Goal: Complete application form

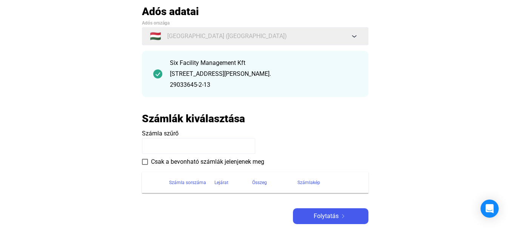
scroll to position [80, 0]
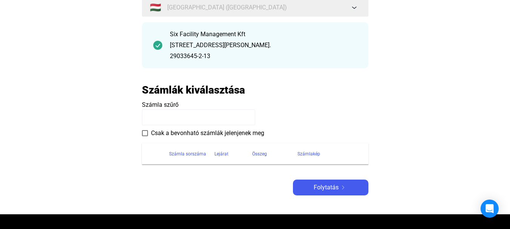
click at [183, 121] on input at bounding box center [198, 118] width 113 height 16
click at [323, 153] on div at bounding box center [324, 153] width 2 height 2
click at [315, 153] on div "Számlakép" at bounding box center [309, 154] width 23 height 9
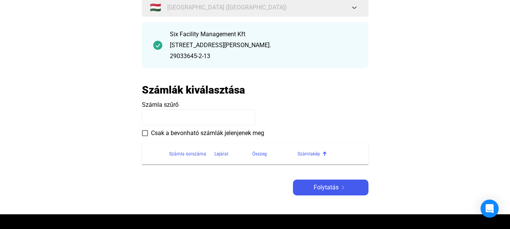
click at [315, 153] on div "Számlakép" at bounding box center [309, 154] width 23 height 9
click at [194, 120] on input at bounding box center [198, 118] width 113 height 16
click at [144, 133] on span at bounding box center [145, 133] width 6 height 6
click at [188, 154] on div "Számla sorszáma" at bounding box center [187, 154] width 37 height 9
click at [152, 115] on input at bounding box center [198, 118] width 113 height 16
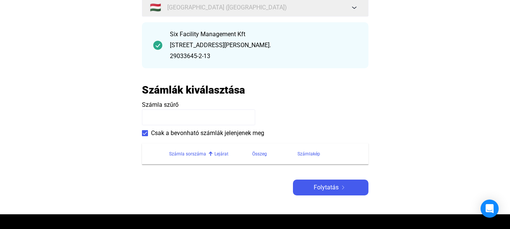
type input "*"
click at [210, 154] on div at bounding box center [210, 154] width 1 height 4
click at [222, 153] on div "Lejárat" at bounding box center [222, 154] width 14 height 9
click at [270, 153] on div at bounding box center [271, 153] width 2 height 2
click at [230, 119] on input "**********" at bounding box center [198, 118] width 113 height 16
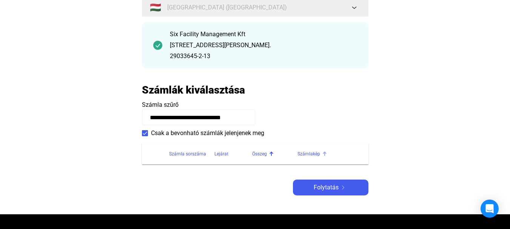
scroll to position [0, 0]
click at [307, 152] on div "Számlakép" at bounding box center [309, 154] width 23 height 9
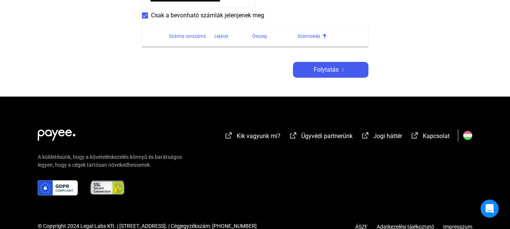
scroll to position [215, 0]
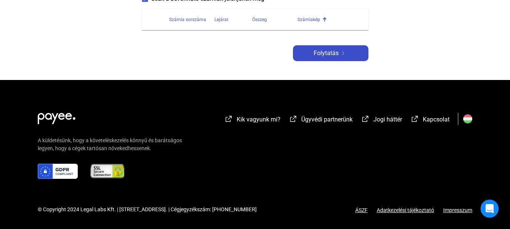
click at [340, 47] on button "Folytatás" at bounding box center [331, 53] width 76 height 16
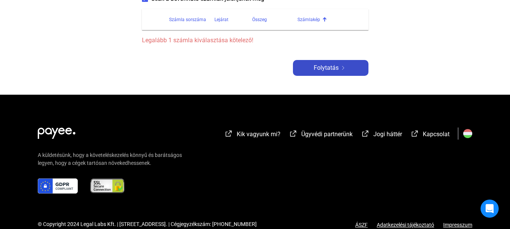
click at [323, 65] on span "Folytatás" at bounding box center [326, 67] width 25 height 9
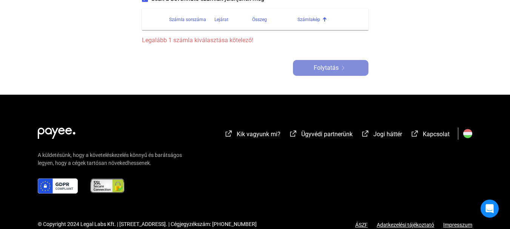
click at [323, 65] on span "Folytatás" at bounding box center [326, 67] width 25 height 9
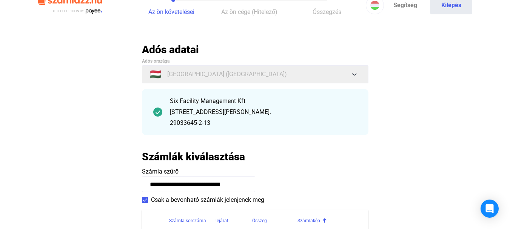
scroll to position [0, 0]
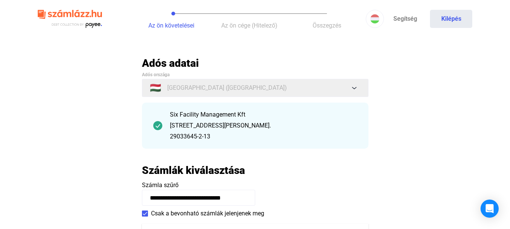
click at [245, 199] on input "**********" at bounding box center [198, 198] width 113 height 16
type input "*"
click at [487, 204] on div "Open Intercom Messenger" at bounding box center [490, 209] width 20 height 20
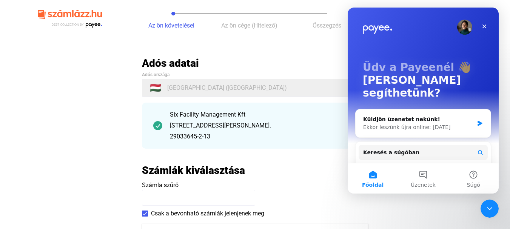
click at [158, 125] on img at bounding box center [157, 125] width 9 height 9
click at [478, 121] on icon "Intercom messenger" at bounding box center [480, 123] width 5 height 5
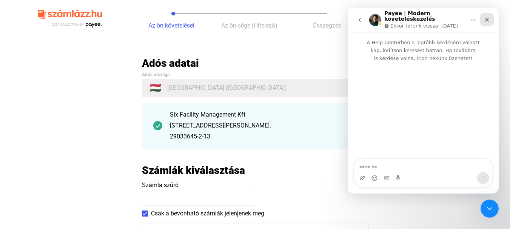
click at [488, 19] on icon "Bezárás" at bounding box center [487, 20] width 6 height 6
